Goal: Entertainment & Leisure: Browse casually

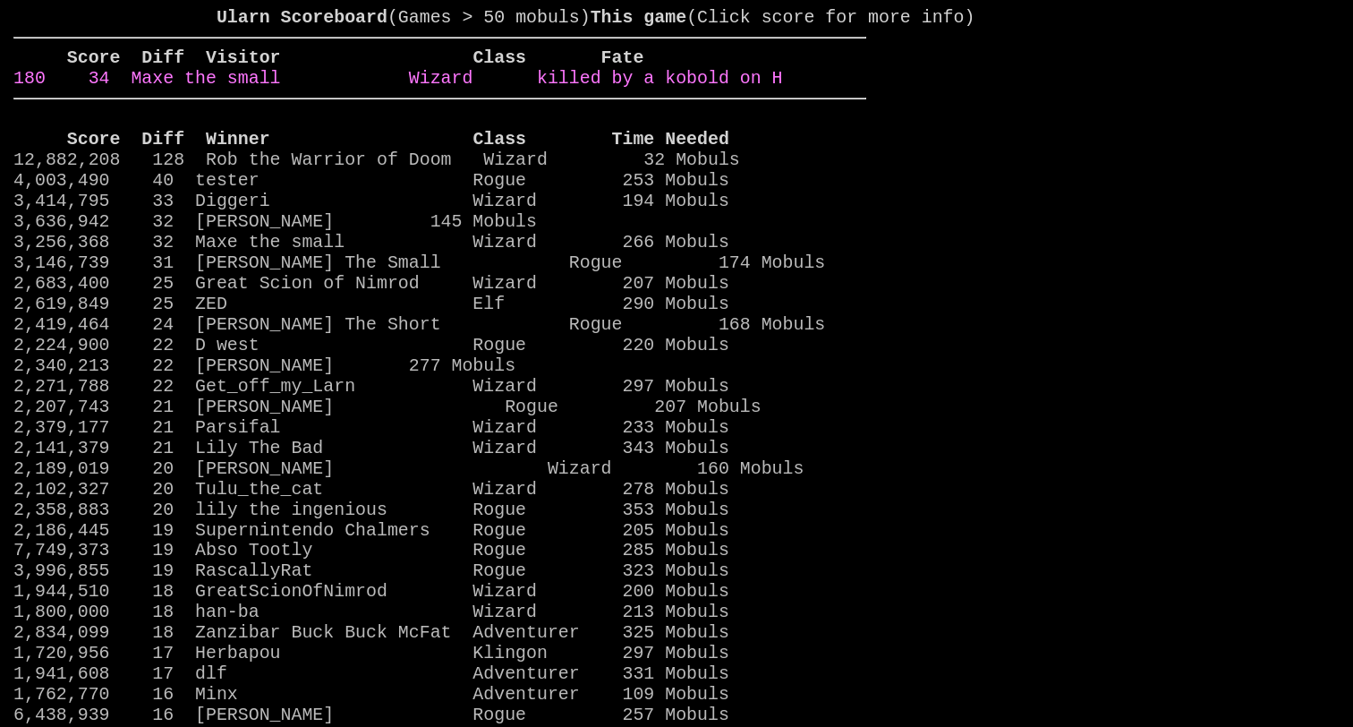
click at [775, 89] on link "180 34 Maxe the small Wizard killed by a kobold on H" at bounding box center [397, 78] width 769 height 21
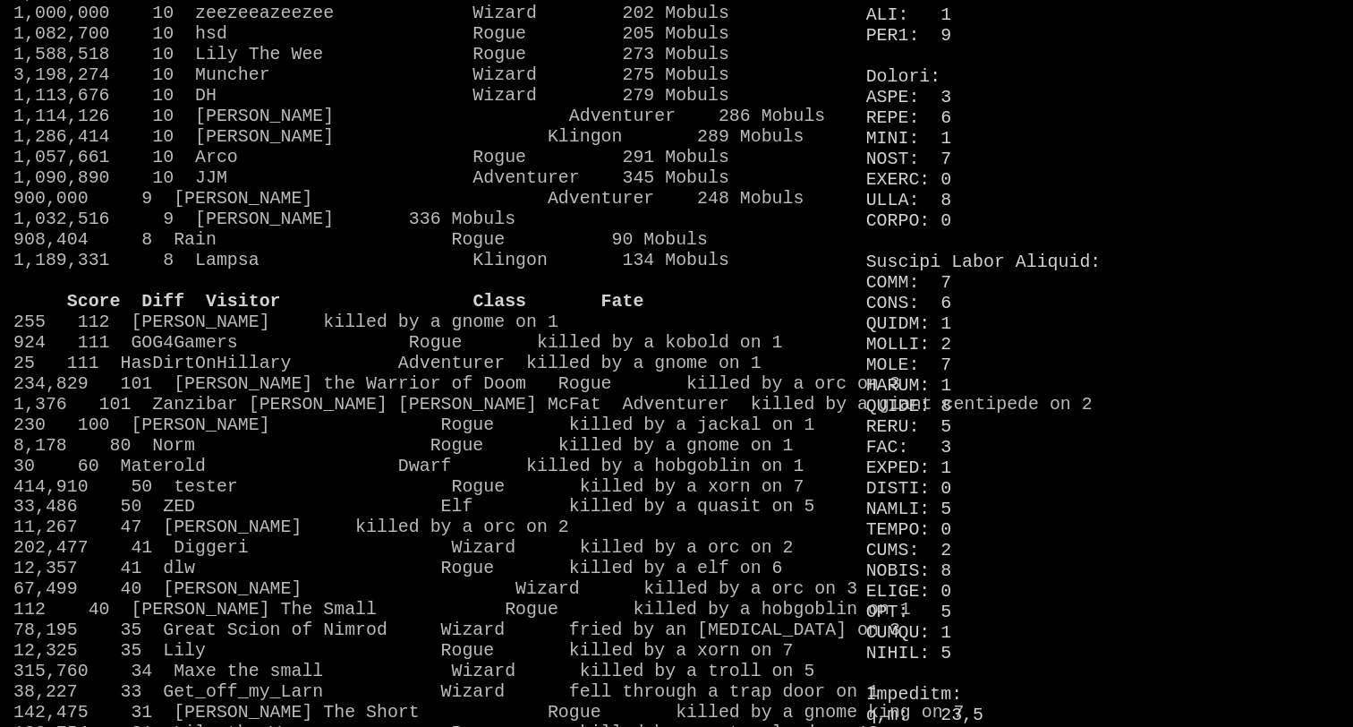
scroll to position [1362, 0]
